Goal: Task Accomplishment & Management: Manage account settings

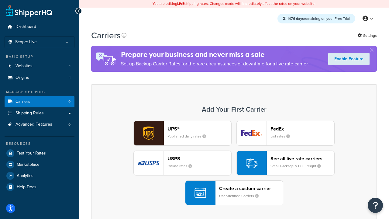
click at [234, 163] on div "UPS® Published daily rates FedEx List rates USPS Online rates See all live rate…" at bounding box center [234, 163] width 273 height 85
click at [303, 129] on header "FedEx" at bounding box center [303, 129] width 64 height 6
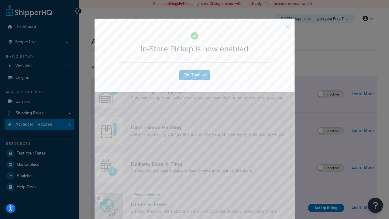
scroll to position [198, 0]
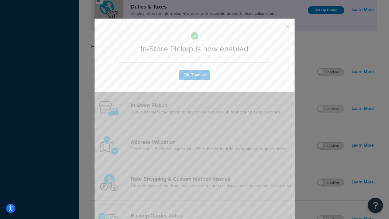
click at [279, 28] on button "button" at bounding box center [279, 29] width 2 height 2
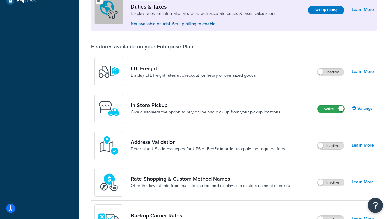
click at [331, 109] on label "Active" at bounding box center [331, 108] width 27 height 7
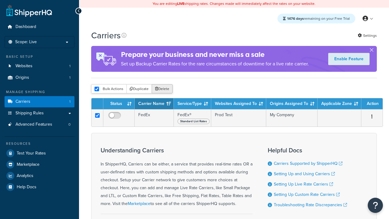
click at [162, 89] on button "Delete" at bounding box center [162, 88] width 21 height 9
